Goal: Check status: Check status

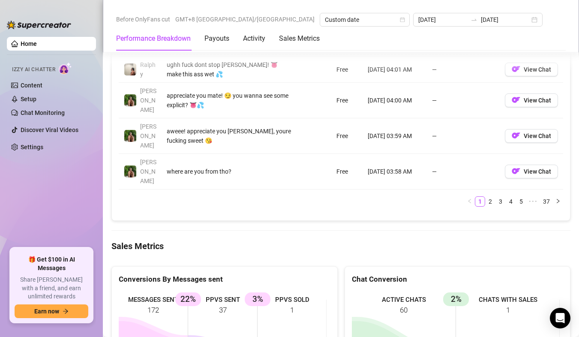
scroll to position [986, 0]
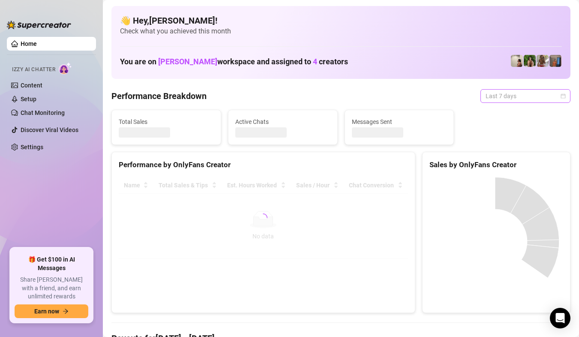
click at [548, 97] on span "Last 7 days" at bounding box center [526, 96] width 80 height 13
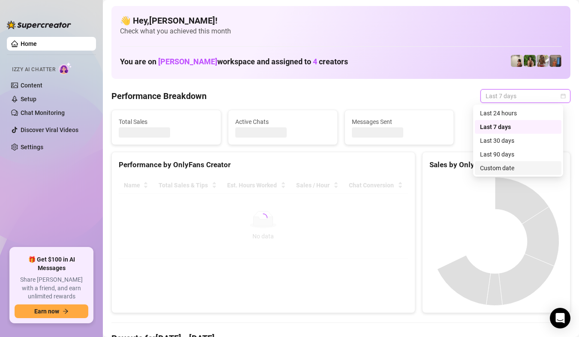
click at [512, 166] on div "Custom date" at bounding box center [518, 167] width 76 height 9
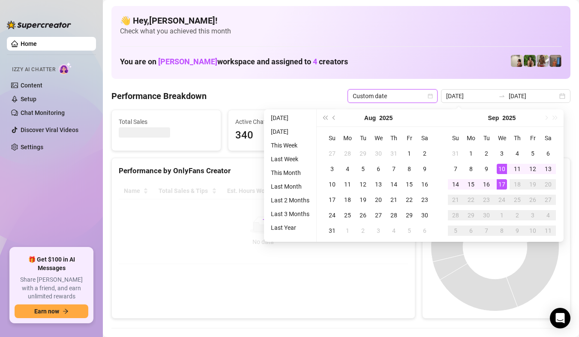
click at [505, 188] on div "17" at bounding box center [502, 184] width 10 height 10
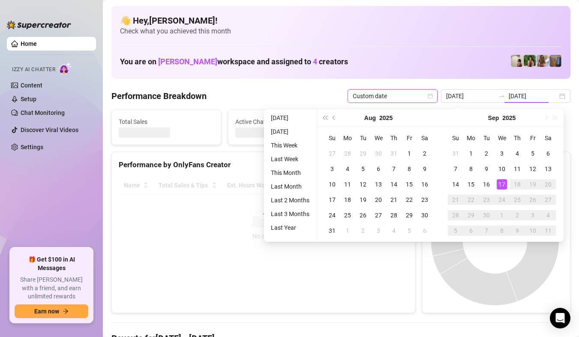
type input "[DATE]"
